Goal: Task Accomplishment & Management: Manage account settings

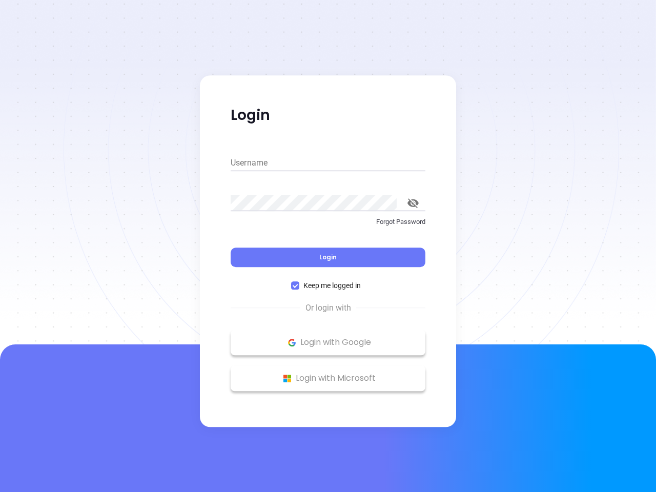
click at [328, 246] on div "Login" at bounding box center [328, 251] width 195 height 32
click at [328, 163] on input "Username" at bounding box center [328, 163] width 195 height 16
click at [413, 203] on icon "toggle password visibility" at bounding box center [412, 203] width 11 height 10
click at [328, 257] on span "Login" at bounding box center [327, 257] width 17 height 9
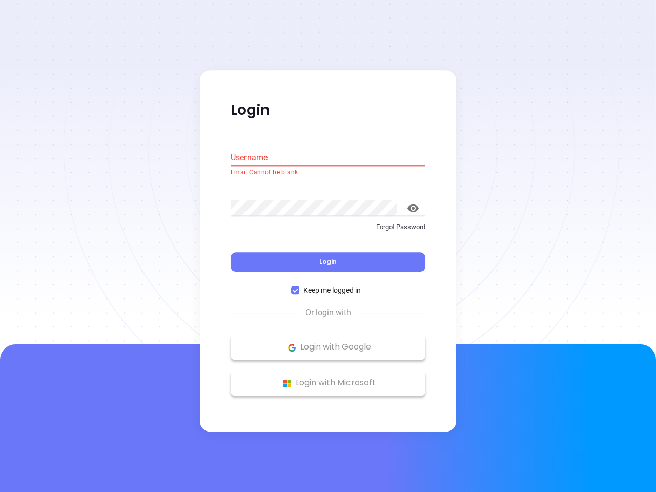
click at [328, 285] on span "Keep me logged in" at bounding box center [332, 290] width 66 height 11
click at [299, 286] on input "Keep me logged in" at bounding box center [295, 290] width 8 height 8
checkbox input "false"
click at [328, 342] on p "Login with Google" at bounding box center [328, 347] width 184 height 15
click at [328, 378] on p "Login with Microsoft" at bounding box center [328, 383] width 184 height 15
